Goal: Transaction & Acquisition: Purchase product/service

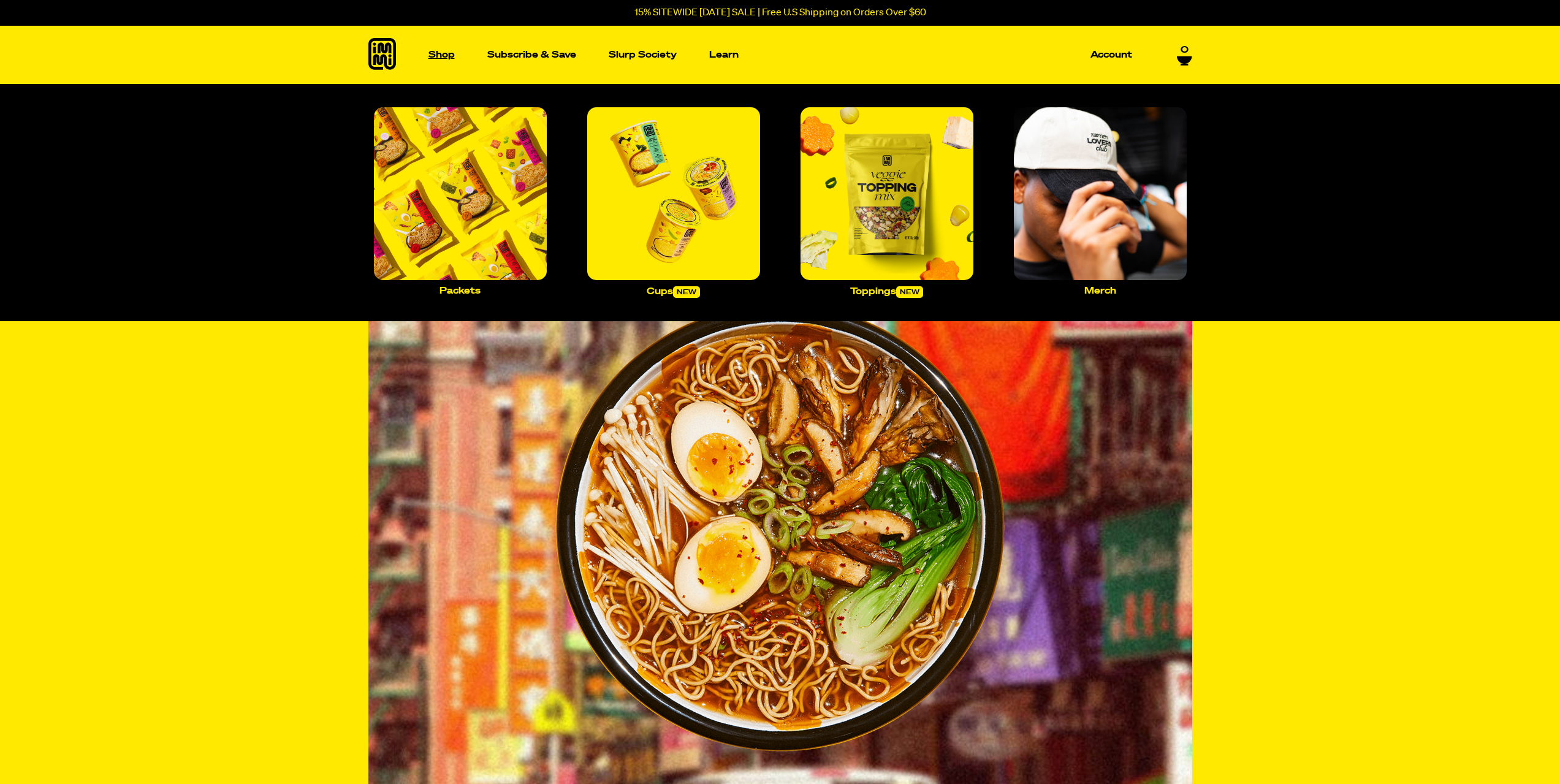
click at [449, 60] on link "Shop" at bounding box center [441, 55] width 36 height 58
click at [479, 213] on img "Main navigation" at bounding box center [460, 193] width 173 height 173
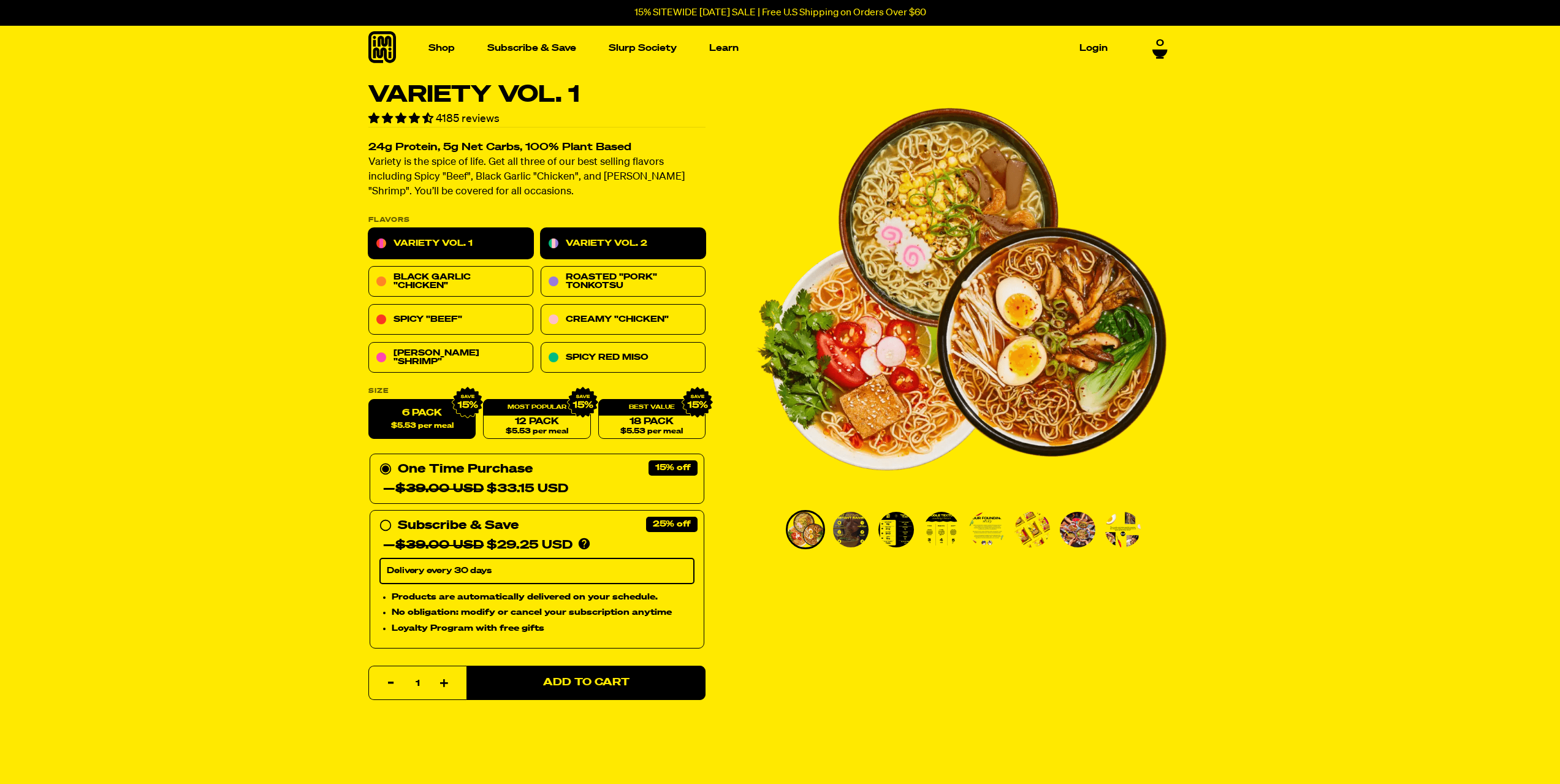
click at [596, 233] on link "Variety Vol. 2" at bounding box center [623, 244] width 165 height 31
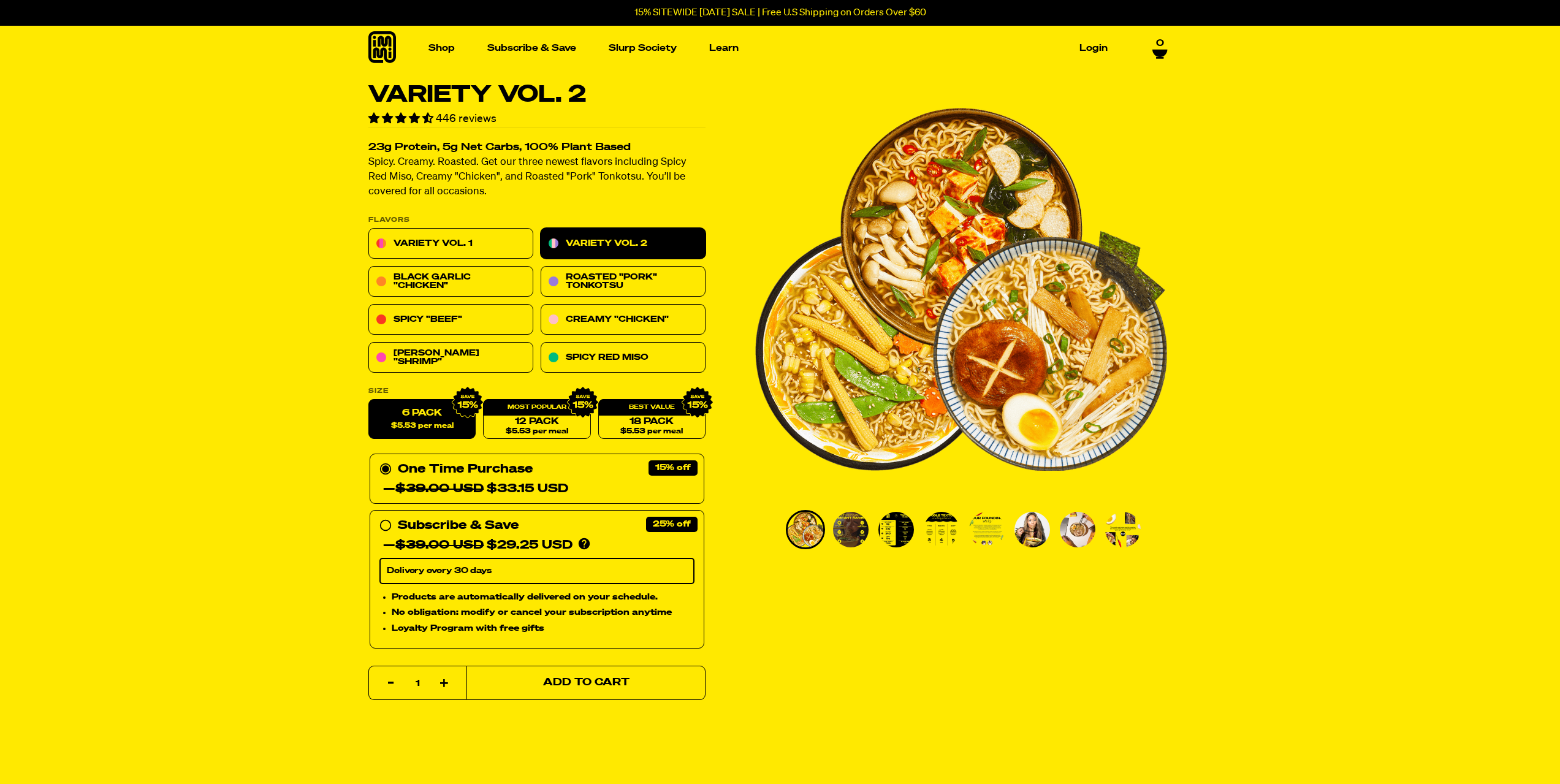
click at [639, 683] on button "Add to Cart" at bounding box center [586, 682] width 239 height 35
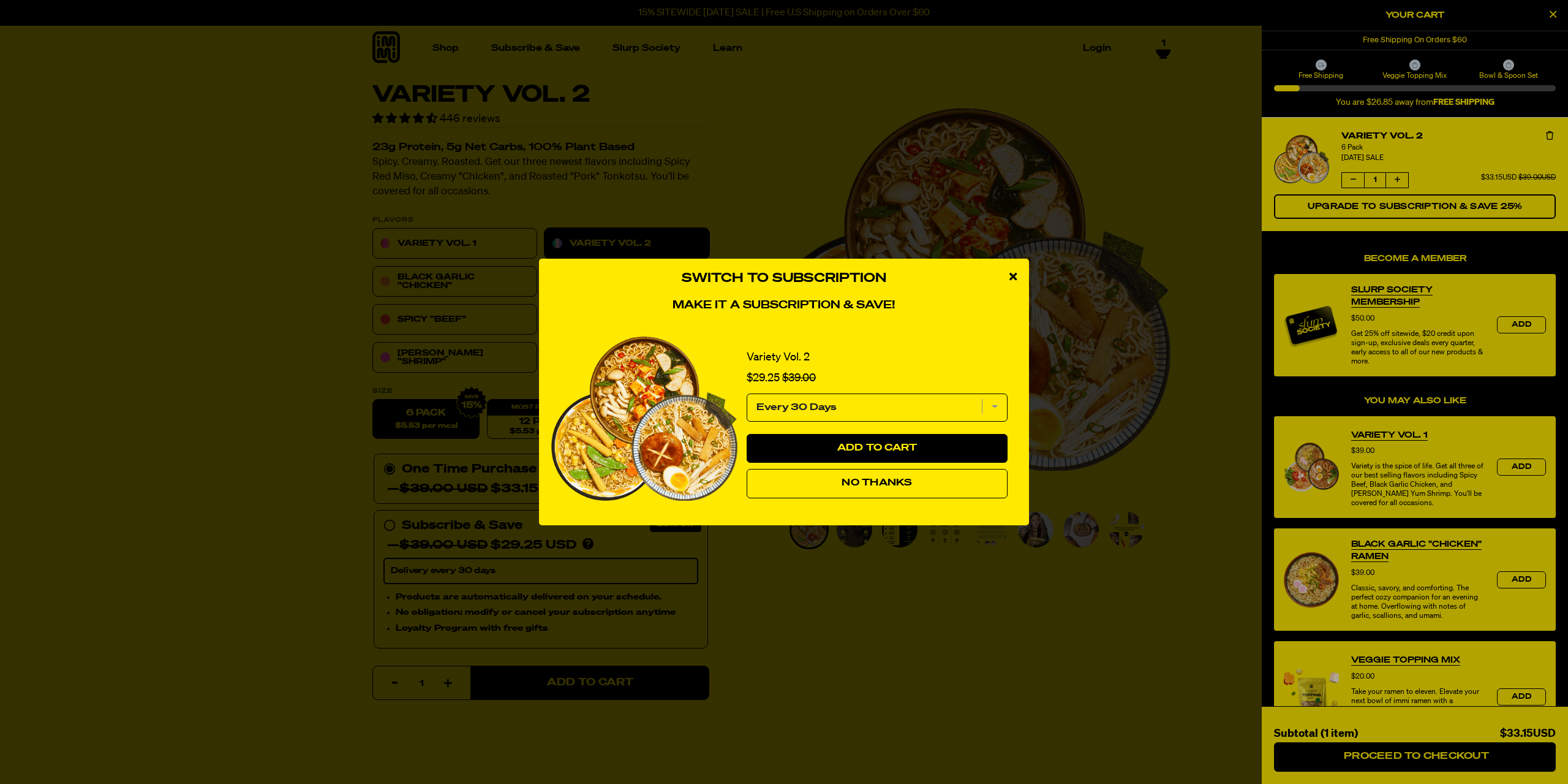
click at [1014, 279] on icon "close modal" at bounding box center [1014, 276] width 8 height 11
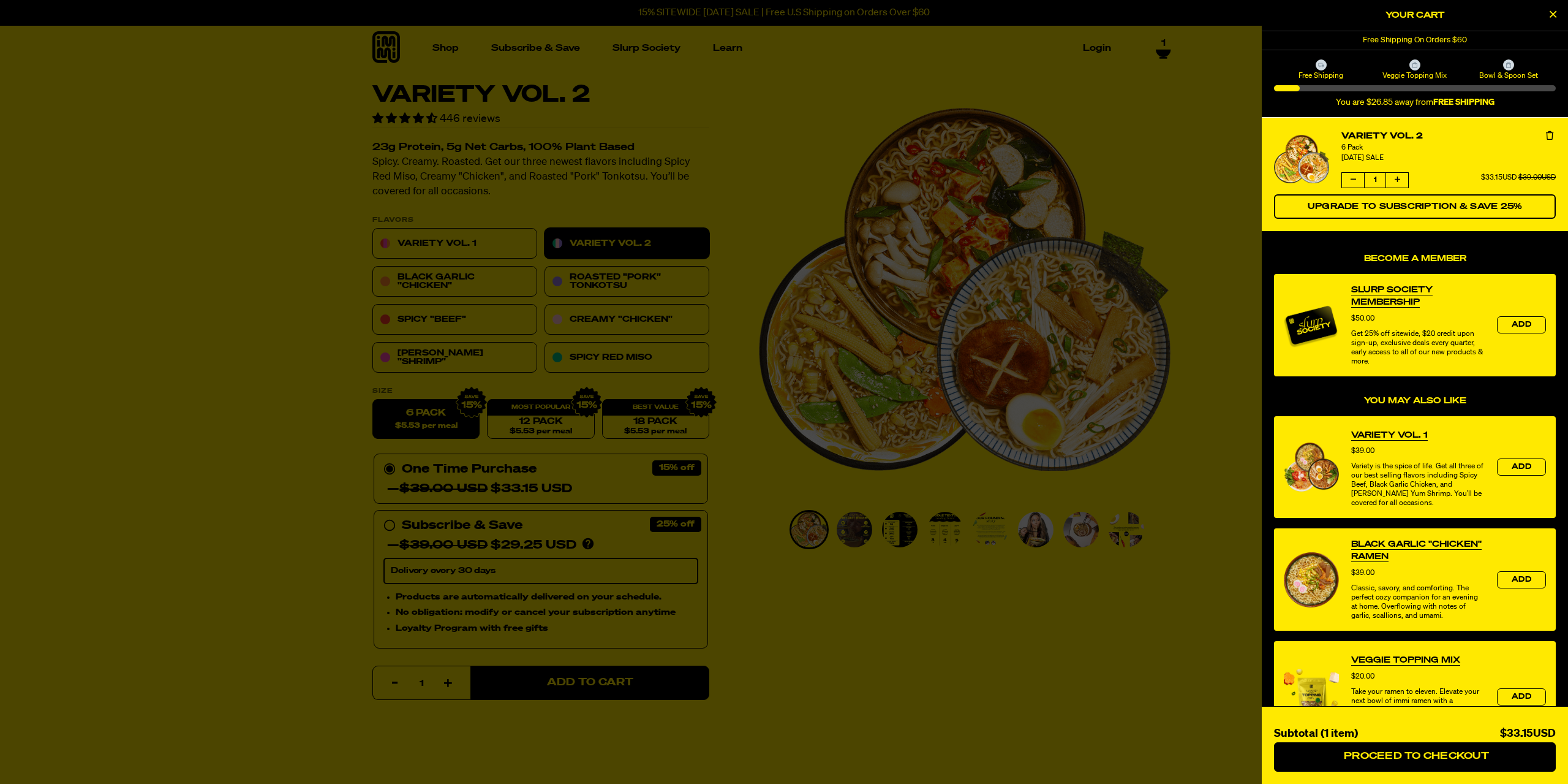
click at [1170, 114] on div at bounding box center [784, 392] width 1568 height 784
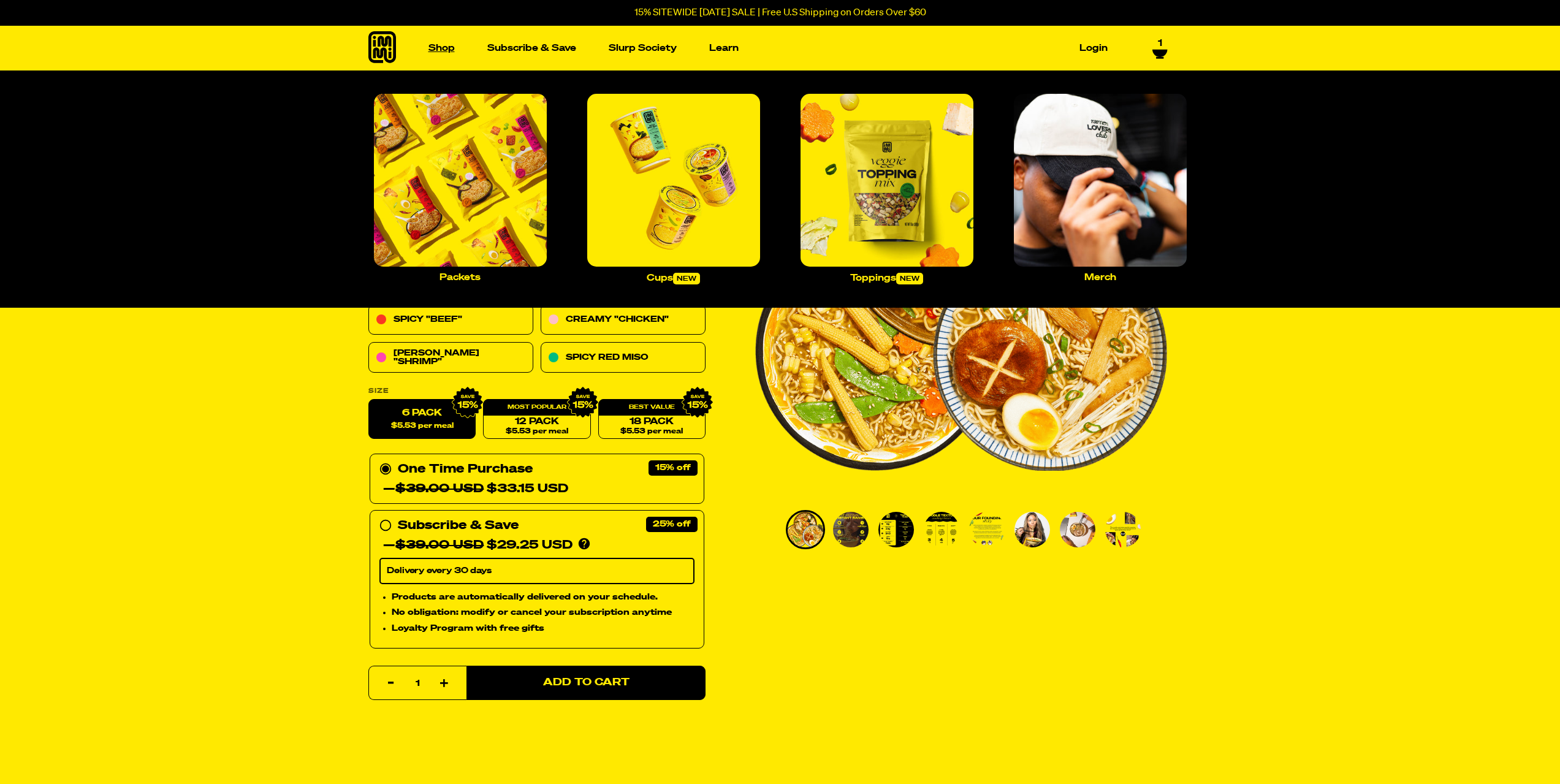
click at [434, 50] on link "Shop" at bounding box center [441, 48] width 36 height 19
click at [892, 203] on img "Main navigation" at bounding box center [887, 180] width 173 height 173
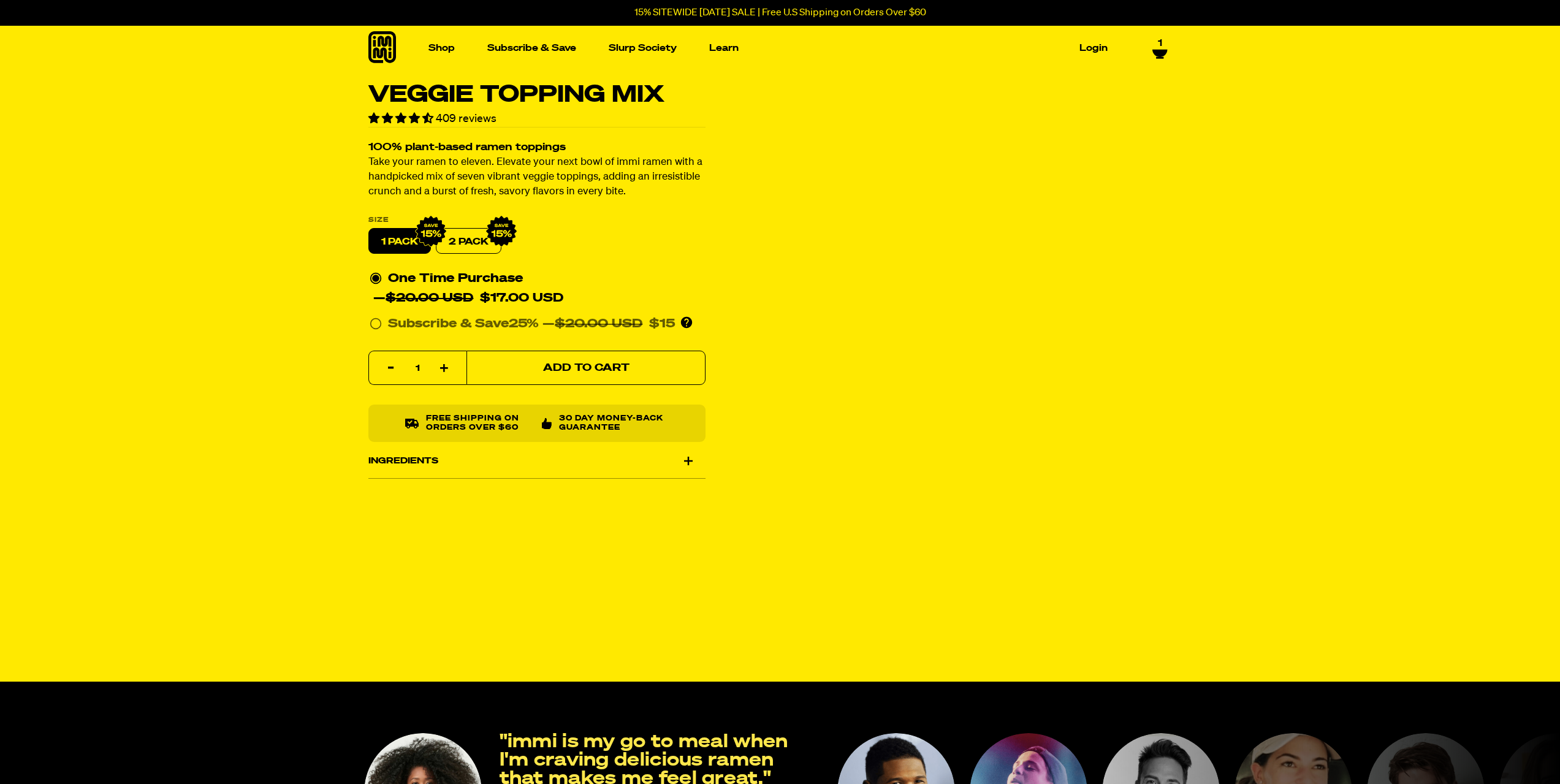
click at [598, 368] on span "Add to Cart" at bounding box center [586, 368] width 86 height 11
